Goal: Task Accomplishment & Management: Complete application form

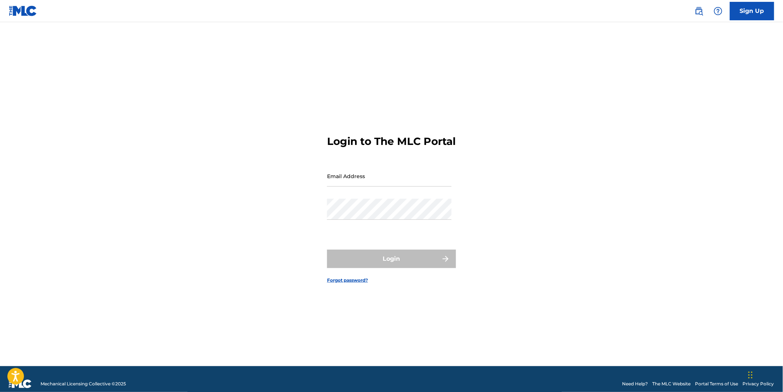
drag, startPoint x: 377, startPoint y: 170, endPoint x: 370, endPoint y: 190, distance: 21.7
click at [377, 170] on form "Login to The MLC Portal Email Address Password Login Forgot password?" at bounding box center [391, 203] width 129 height 325
click at [370, 186] on input "Email Address" at bounding box center [389, 175] width 125 height 21
type input "[EMAIL_ADDRESS][DOMAIN_NAME]"
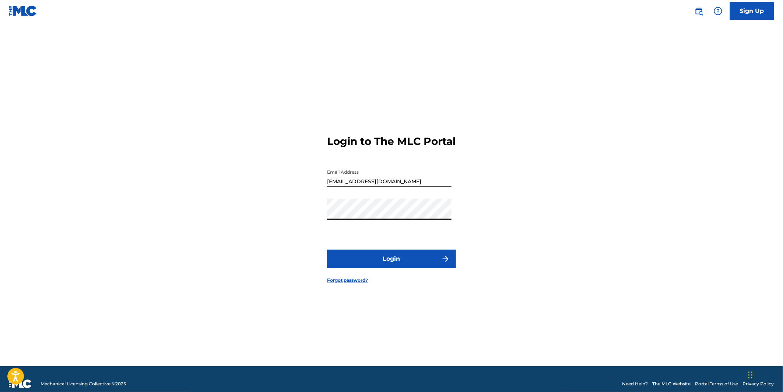
click at [398, 268] on button "Login" at bounding box center [391, 258] width 129 height 18
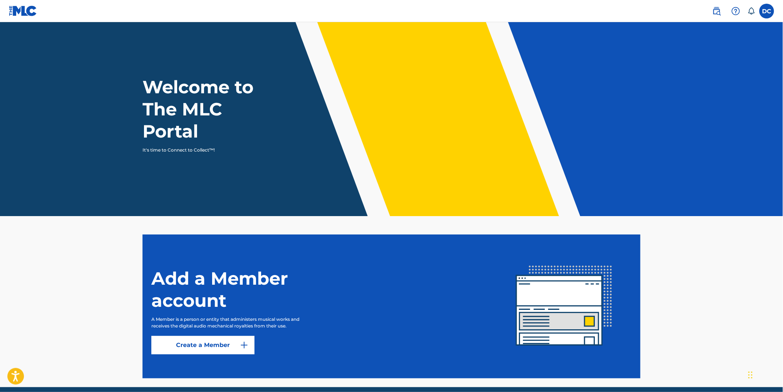
click at [234, 337] on link "Create a Member" at bounding box center [202, 345] width 103 height 18
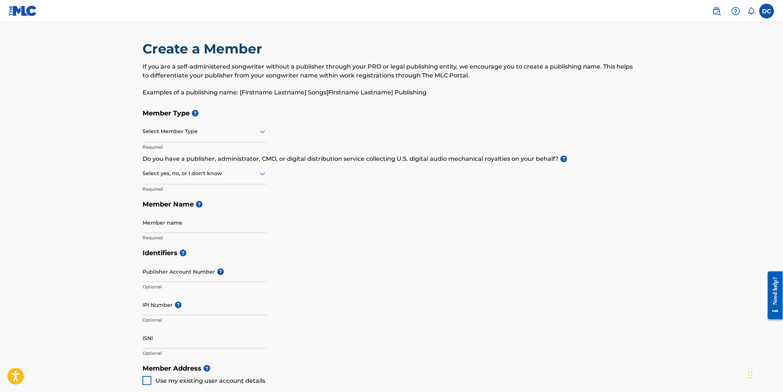
click at [672, 71] on main "Create a Member If you are a self-administered songwriter without a publisher t…" at bounding box center [391, 353] width 783 height 662
